Goal: Task Accomplishment & Management: Manage account settings

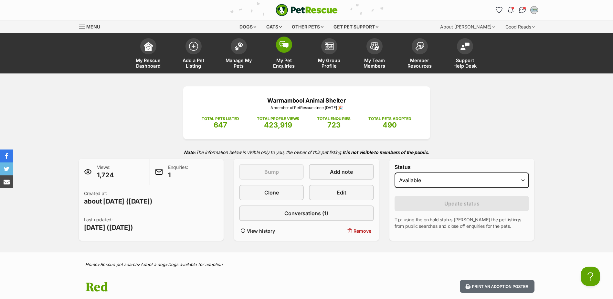
click at [285, 53] on link "My Pet Enquiries" at bounding box center [284, 54] width 45 height 38
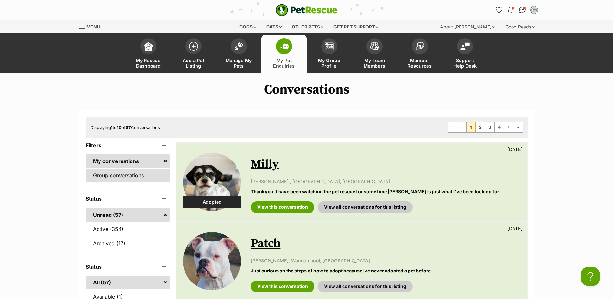
click at [129, 172] on link "Group conversations" at bounding box center [128, 175] width 84 height 14
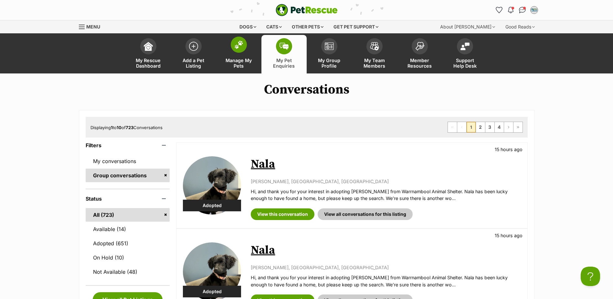
click at [234, 55] on link "Manage My Pets" at bounding box center [238, 54] width 45 height 38
